Goal: Task Accomplishment & Management: Manage account settings

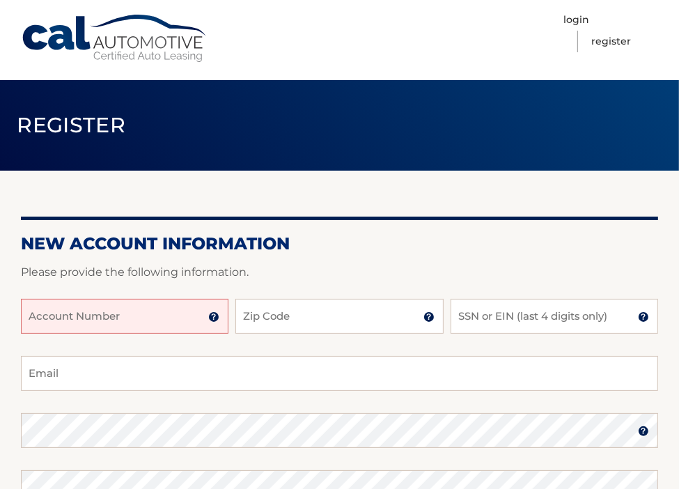
click at [148, 318] on input "Account Number" at bounding box center [125, 316] width 208 height 35
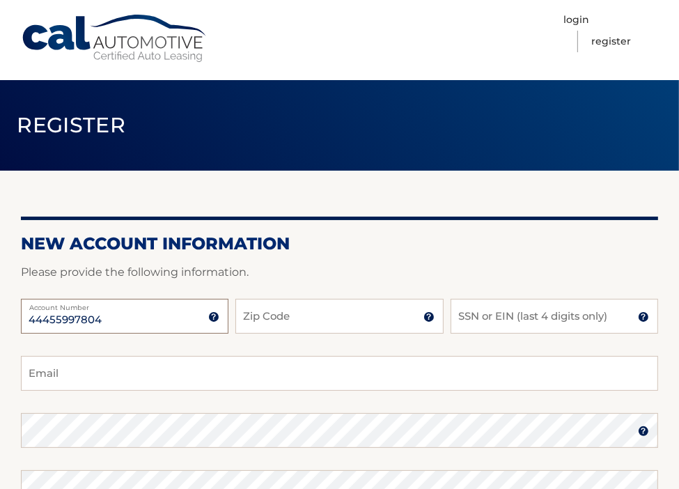
type input "44455997804"
click at [276, 314] on input "Zip Code" at bounding box center [339, 316] width 208 height 35
type input "07436"
type input "8615"
click at [131, 355] on div "44455997804 Account Number 11 digit account number provided on your coupon book…" at bounding box center [340, 327] width 638 height 57
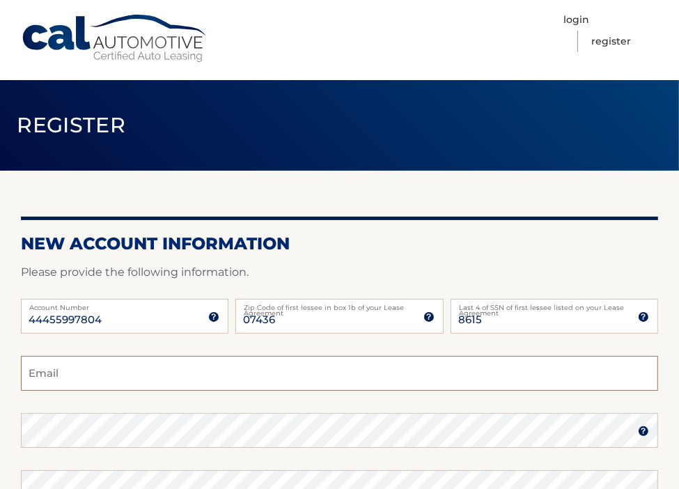
click at [47, 381] on input "Email" at bounding box center [340, 373] width 638 height 35
type input "nicolevoss28@gmail.com"
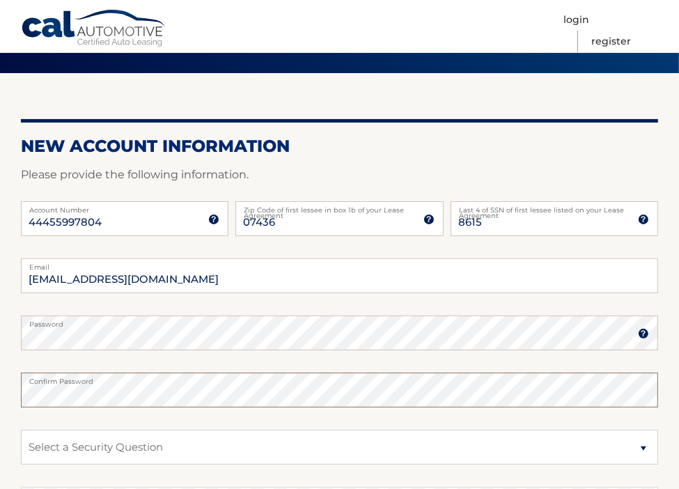
scroll to position [155, 0]
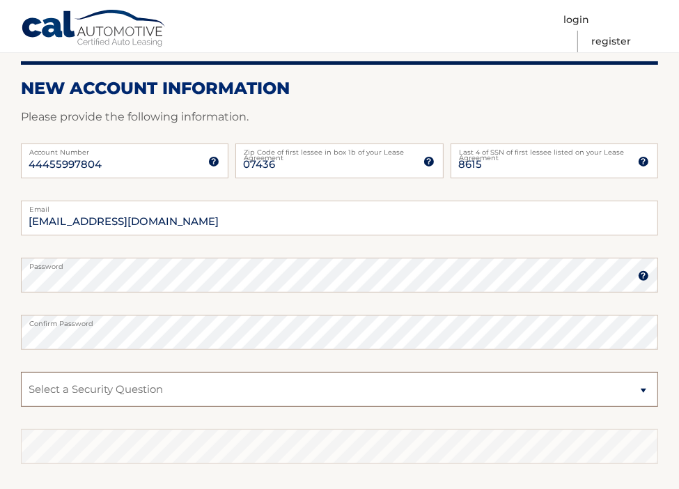
click at [77, 385] on select "Select a Security Question What was the name of your elementary school? What is…" at bounding box center [340, 389] width 638 height 35
select select "1"
click at [21, 372] on select "Select a Security Question What was the name of your elementary school? What is…" at bounding box center [340, 389] width 638 height 35
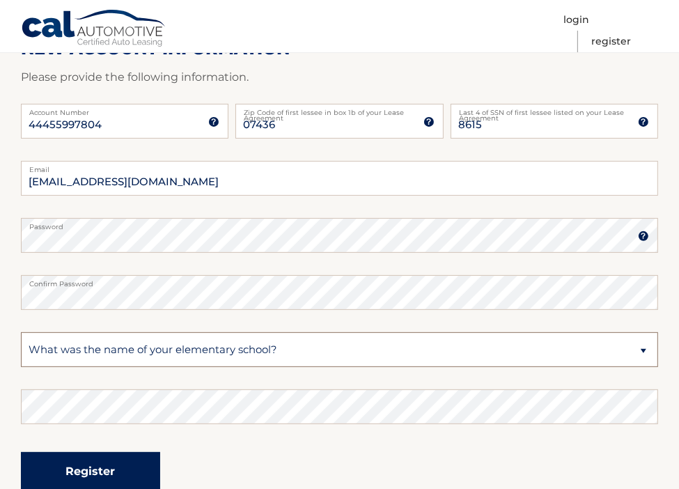
scroll to position [295, 0]
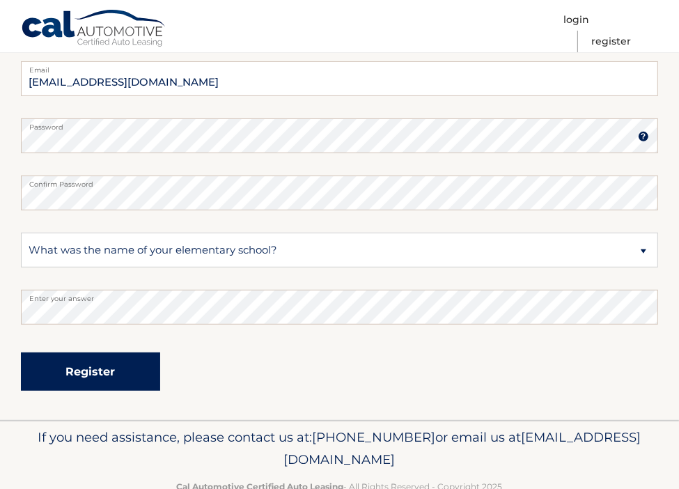
click at [81, 363] on button "Register" at bounding box center [90, 372] width 139 height 38
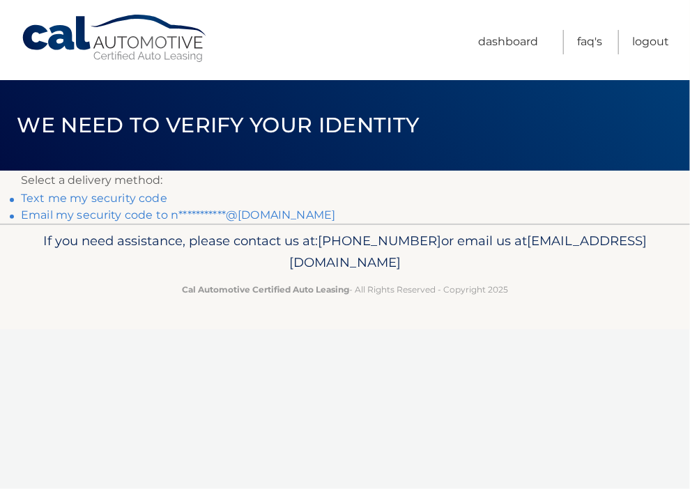
click at [120, 195] on link "Text me my security code" at bounding box center [94, 198] width 146 height 13
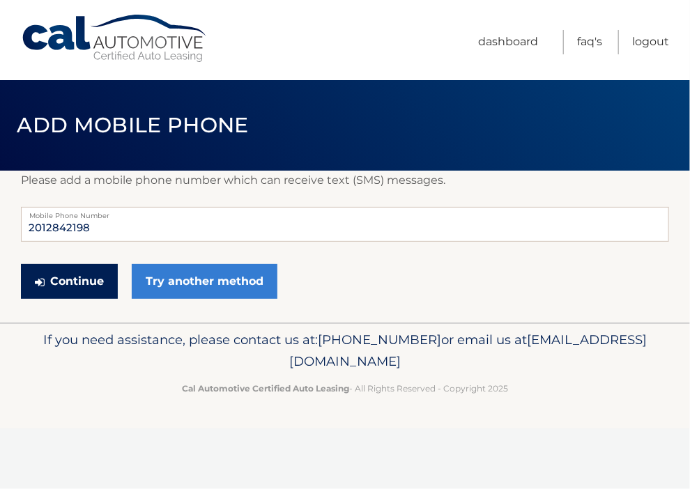
click at [105, 286] on button "Continue" at bounding box center [69, 281] width 97 height 35
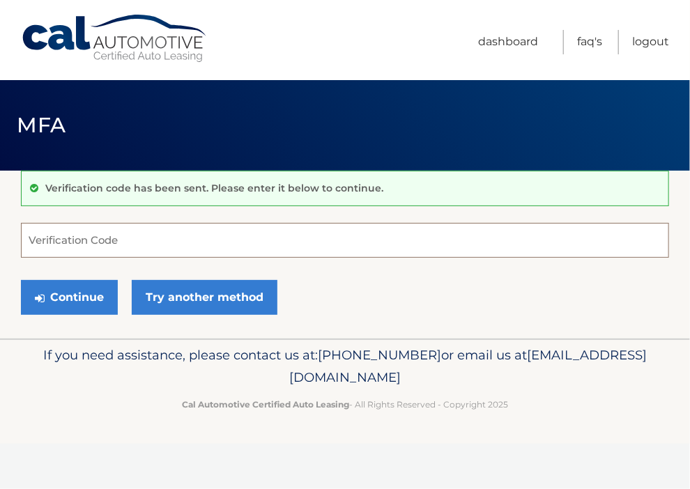
click at [102, 238] on input "Verification Code" at bounding box center [345, 240] width 648 height 35
click at [94, 234] on input "Verification Code" at bounding box center [345, 240] width 648 height 35
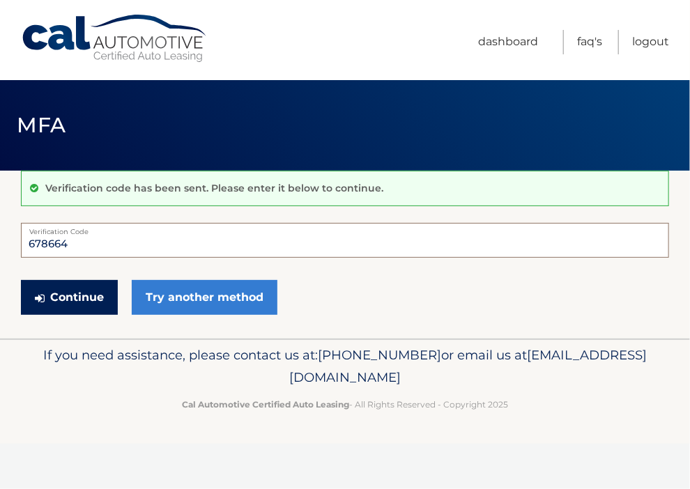
type input "678664"
click at [75, 289] on button "Continue" at bounding box center [69, 297] width 97 height 35
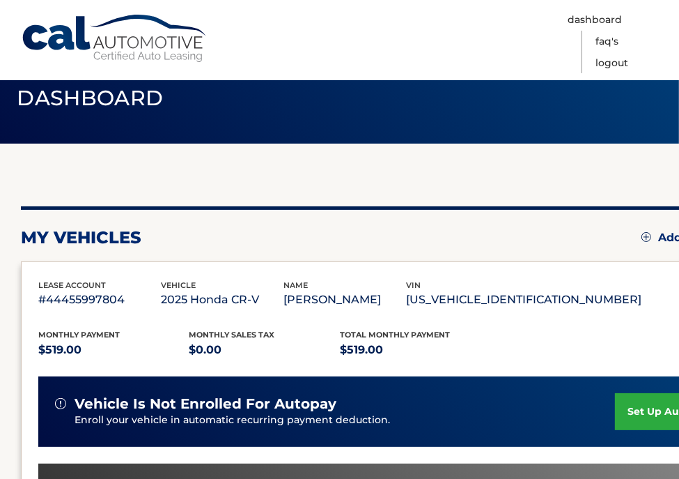
scroll to position [70, 0]
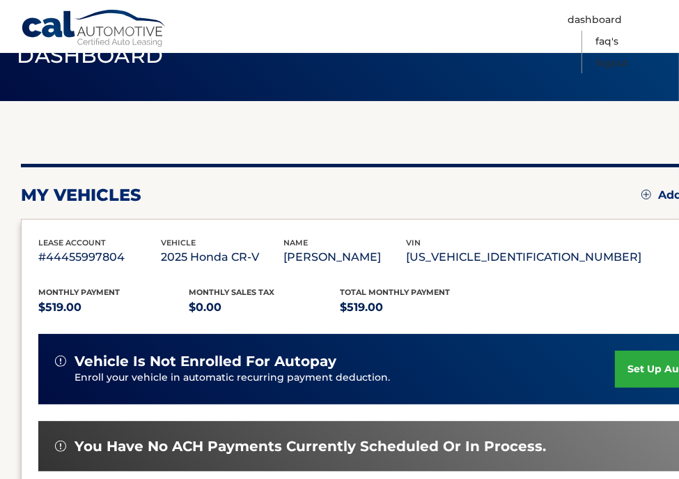
click at [627, 366] on link "set up autopay" at bounding box center [668, 368] width 106 height 37
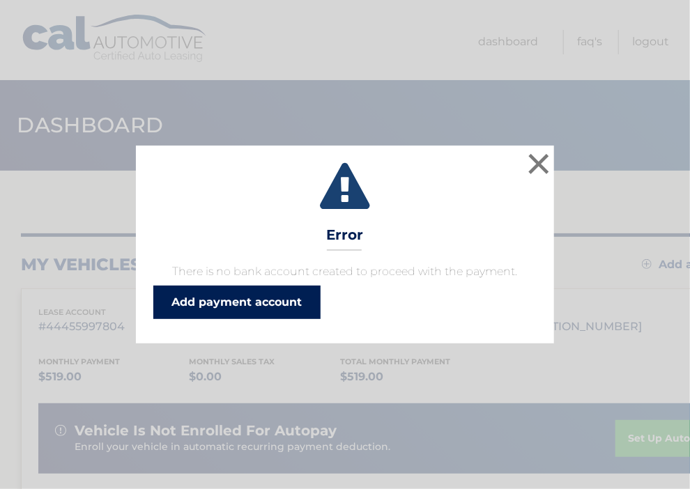
click at [298, 309] on link "Add payment account" at bounding box center [236, 302] width 167 height 33
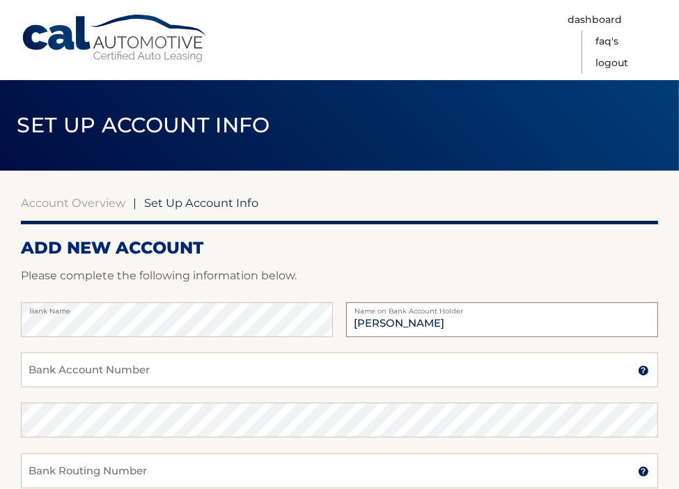
type input "[PERSON_NAME]"
click at [160, 364] on input "Bank Account Number" at bounding box center [340, 370] width 638 height 35
paste input "36130250260"
type input "36130250260"
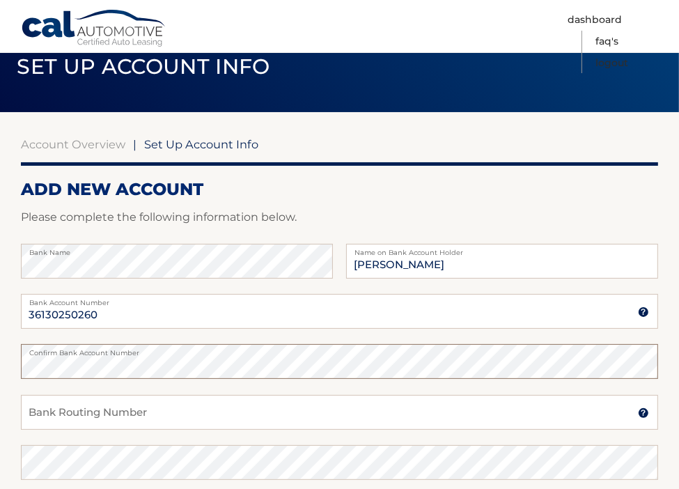
scroll to position [139, 0]
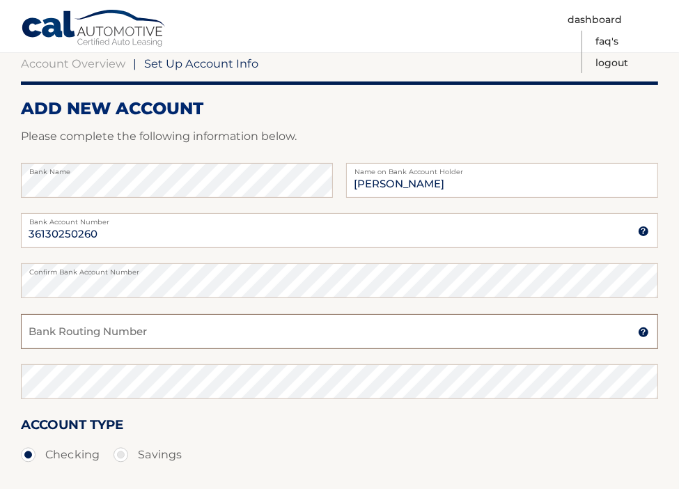
click at [127, 325] on input "Bank Routing Number" at bounding box center [340, 331] width 638 height 35
click at [139, 327] on input "Bank Routing Number" at bounding box center [340, 331] width 638 height 35
paste input "031176110"
type input "031176110"
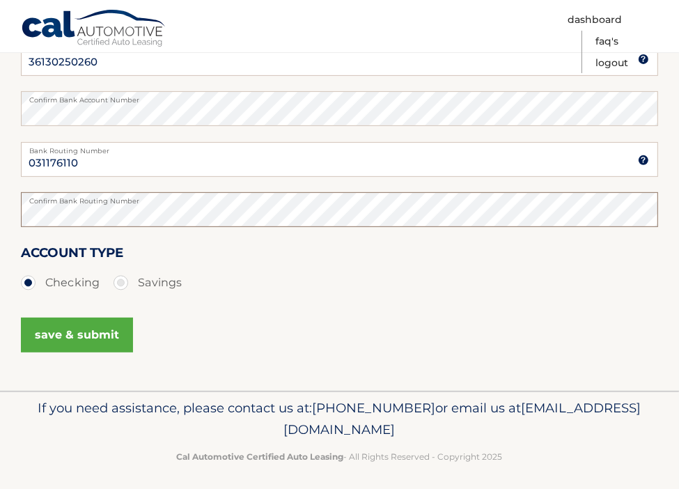
scroll to position [318, 0]
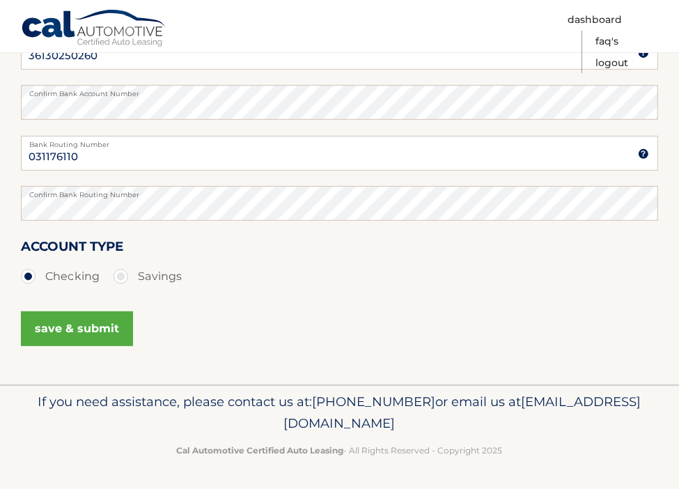
click at [82, 334] on button "save & submit" at bounding box center [77, 328] width 112 height 35
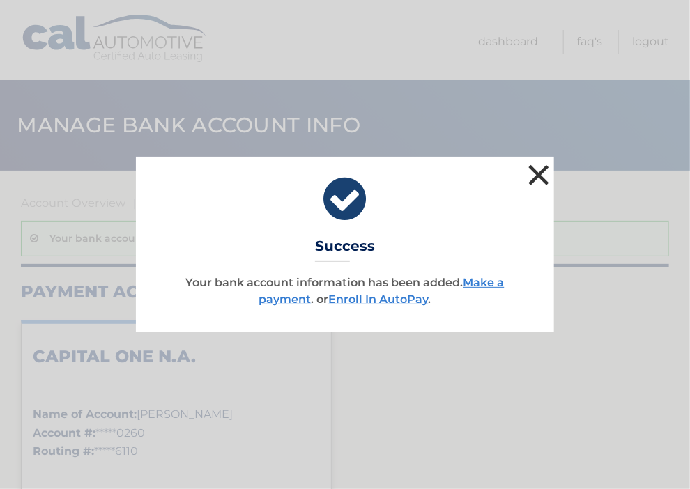
click at [532, 176] on button "×" at bounding box center [539, 175] width 28 height 28
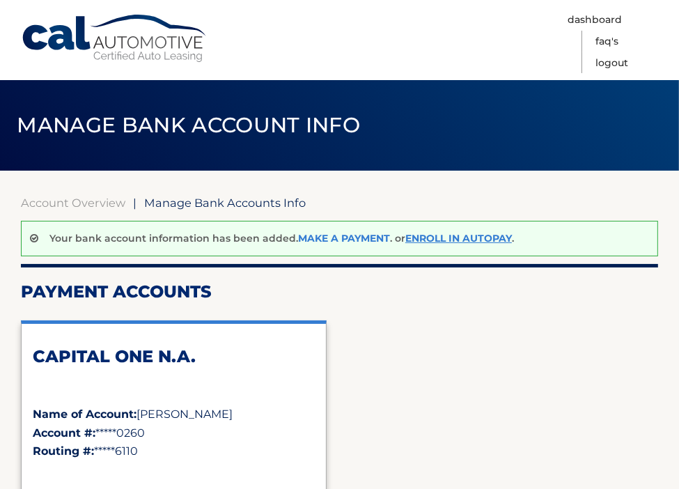
click at [350, 239] on link "Make a payment" at bounding box center [344, 238] width 92 height 13
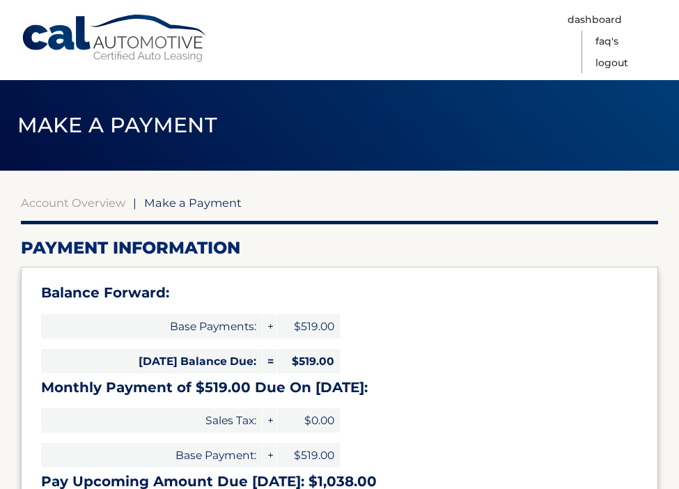
select select "NGI5OGQwNDktYzMyNS00M2E4LWI3NjMtMDZiZWZmNThmNmVh"
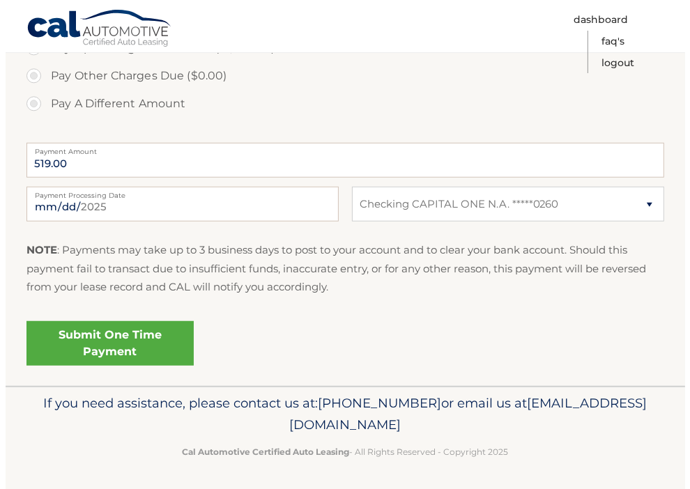
scroll to position [564, 0]
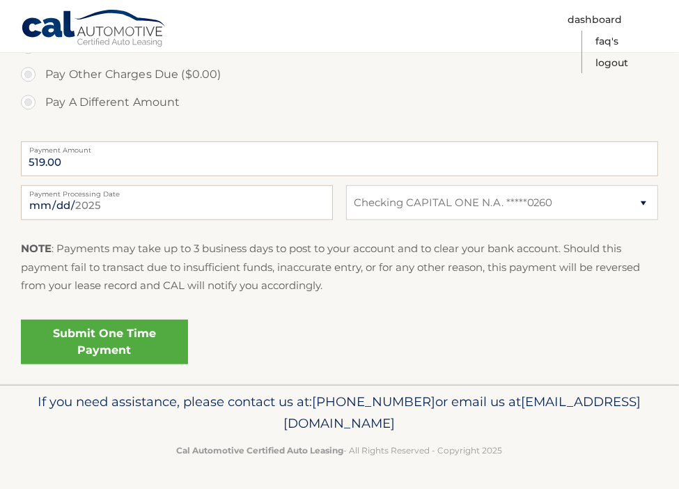
click at [102, 343] on link "Submit One Time Payment" at bounding box center [104, 342] width 167 height 45
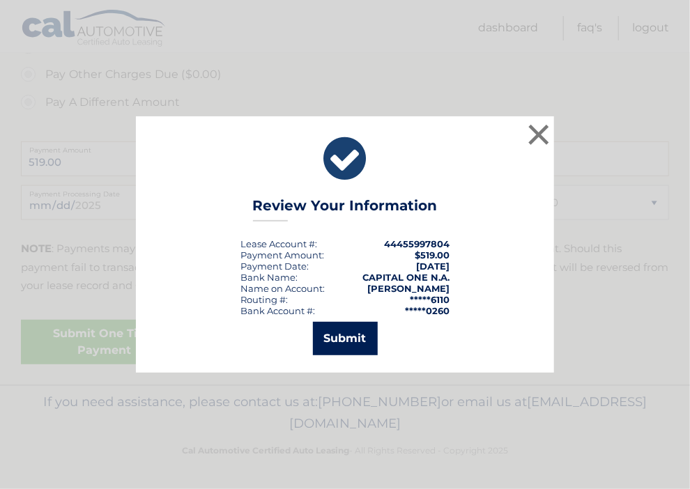
click at [358, 338] on button "Submit" at bounding box center [345, 338] width 65 height 33
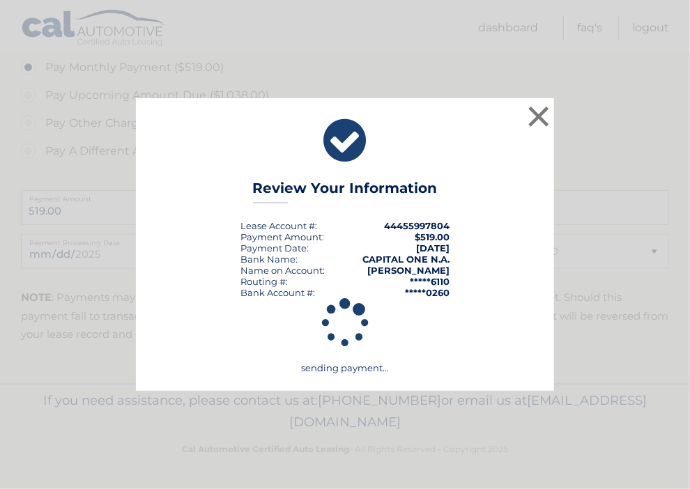
scroll to position [514, 0]
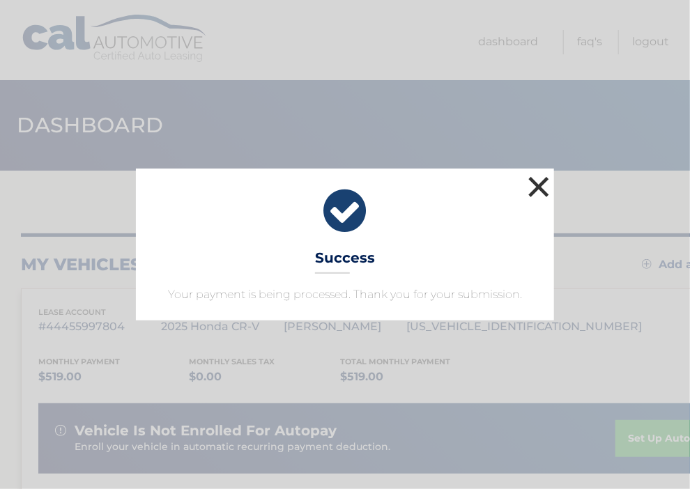
click at [539, 185] on button "×" at bounding box center [539, 187] width 28 height 28
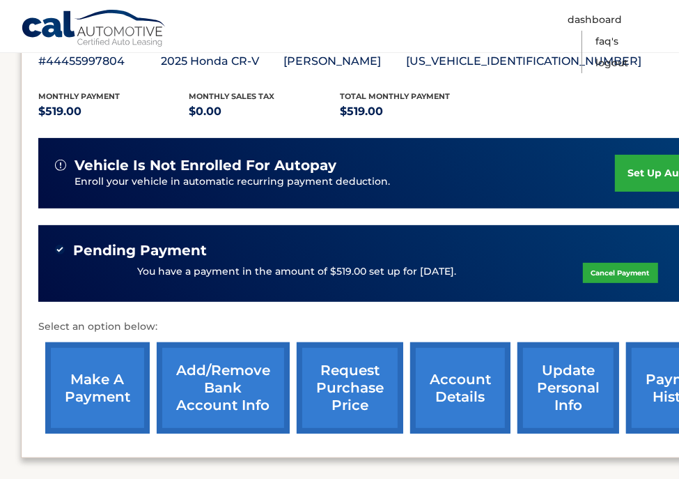
scroll to position [348, 0]
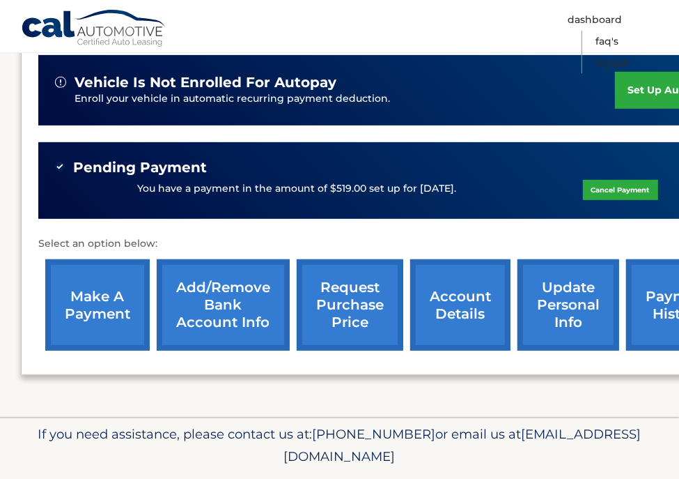
click at [371, 226] on div "Monthly Payment $519.00 Monthly sales Tax $0.00 Total Monthly Payment $519.00 v…" at bounding box center [388, 172] width 700 height 369
click at [53, 31] on link "Cal Automotive" at bounding box center [94, 29] width 146 height 40
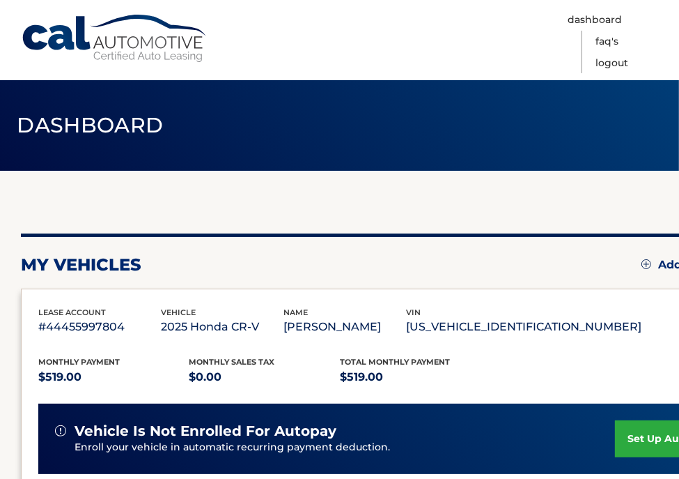
click at [374, 61] on nav "Menu Dashboard FAQ's Logout" at bounding box center [439, 40] width 438 height 80
click at [628, 52] on link "Logout" at bounding box center [612, 63] width 33 height 22
